Goal: Transaction & Acquisition: Purchase product/service

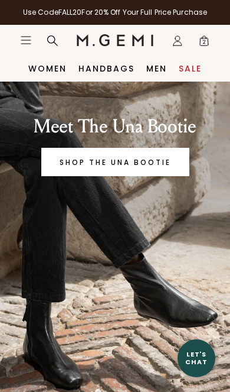
click at [208, 43] on span "2" at bounding box center [204, 43] width 12 height 12
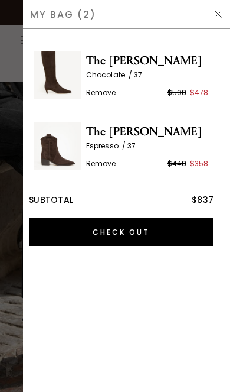
click at [135, 231] on input "Check Out" at bounding box center [121, 231] width 185 height 28
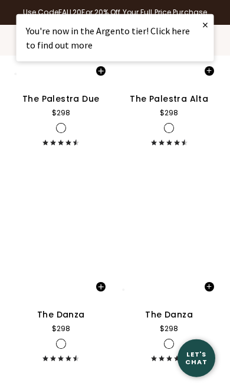
scroll to position [4126, 0]
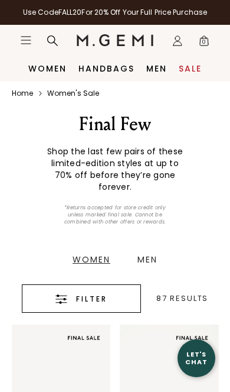
click at [200, 64] on link "Sale" at bounding box center [190, 68] width 23 height 9
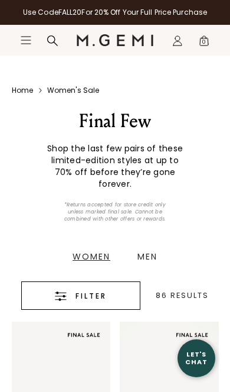
scroll to position [4, 0]
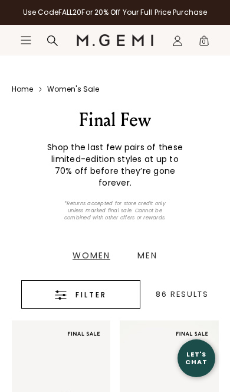
click at [118, 295] on div "Filter" at bounding box center [81, 295] width 83 height 14
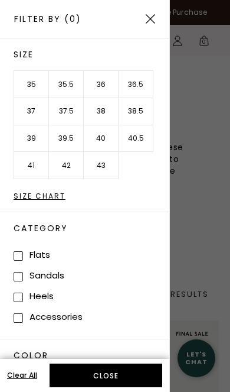
scroll to position [0, 0]
click at [35, 108] on li "37" at bounding box center [31, 111] width 35 height 27
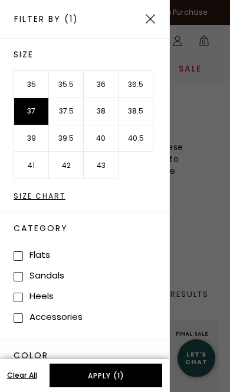
click at [131, 371] on button "Apply (1)" at bounding box center [106, 375] width 113 height 24
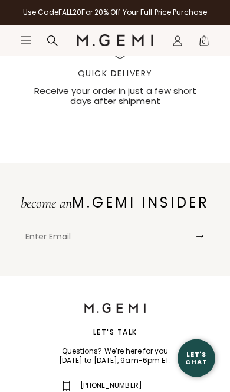
scroll to position [2617, 0]
